Goal: Find specific page/section: Find specific page/section

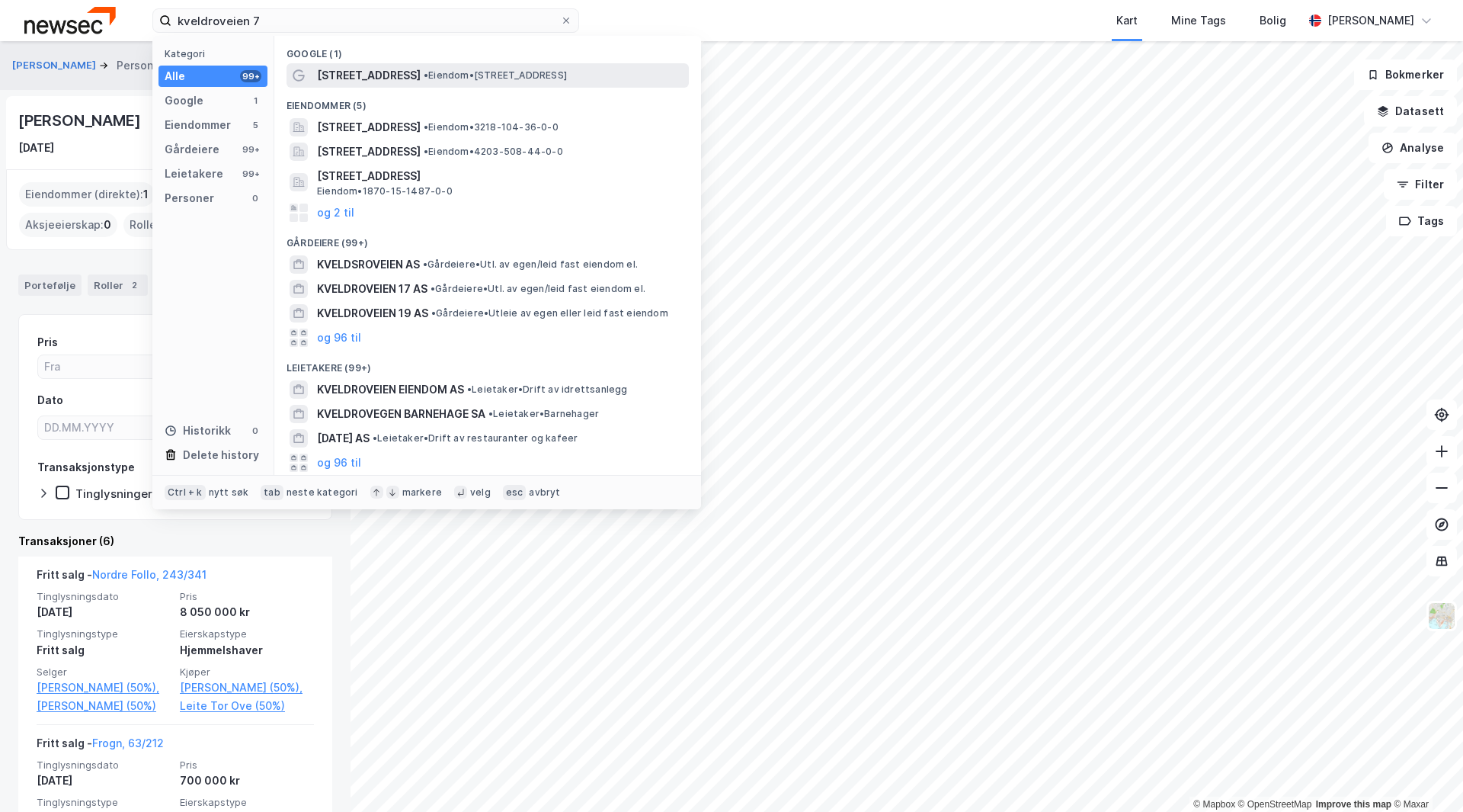
type input "kveldroveien 7"
click at [424, 74] on span "• Eiendom • [STREET_ADDRESS]" at bounding box center [495, 75] width 143 height 12
